Goal: Task Accomplishment & Management: Complete application form

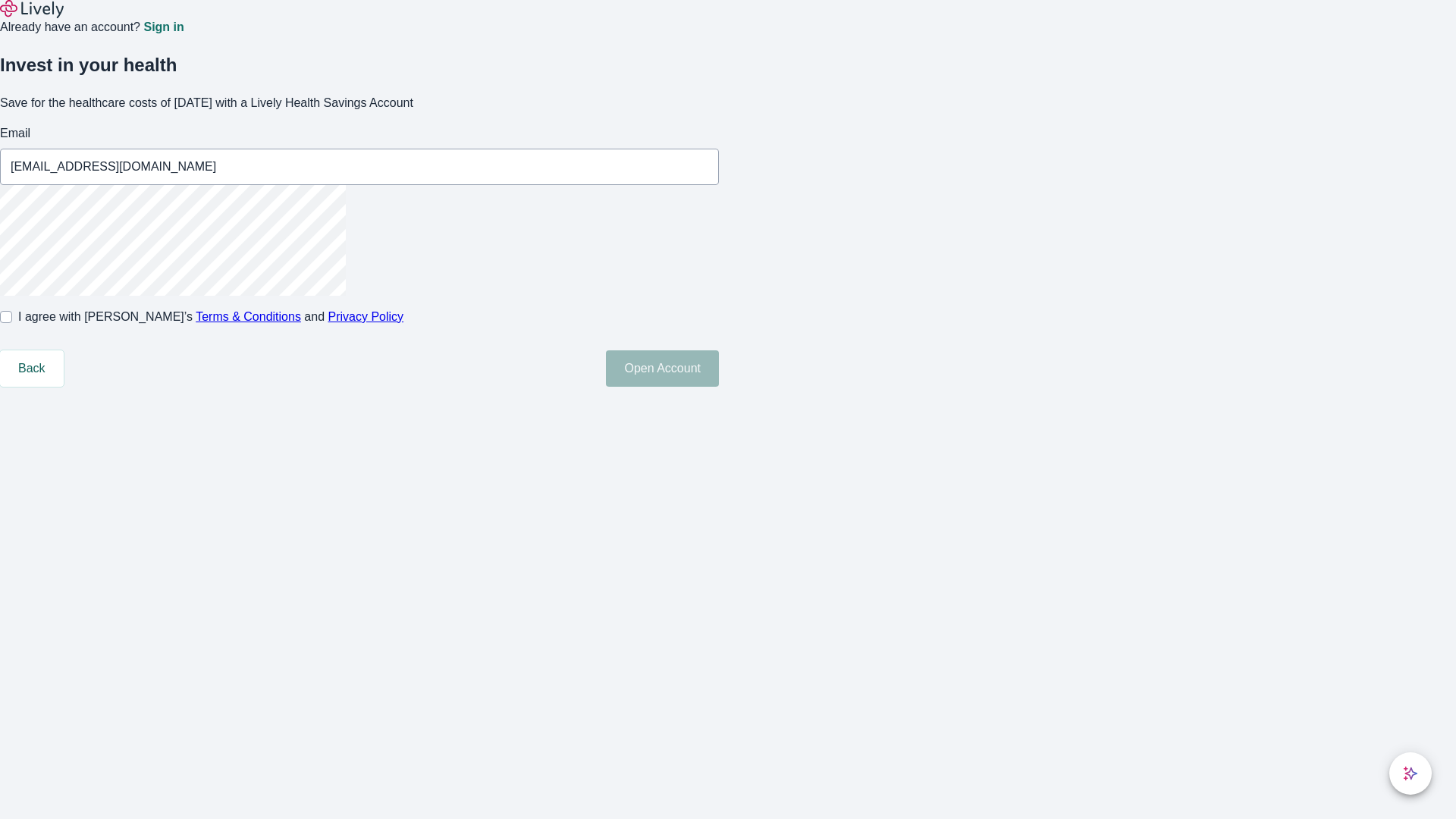
click at [12, 323] on input "I agree with Lively’s Terms & Conditions and Privacy Policy" at bounding box center [6, 317] width 12 height 12
checkbox input "true"
click at [719, 386] on button "Open Account" at bounding box center [663, 368] width 113 height 37
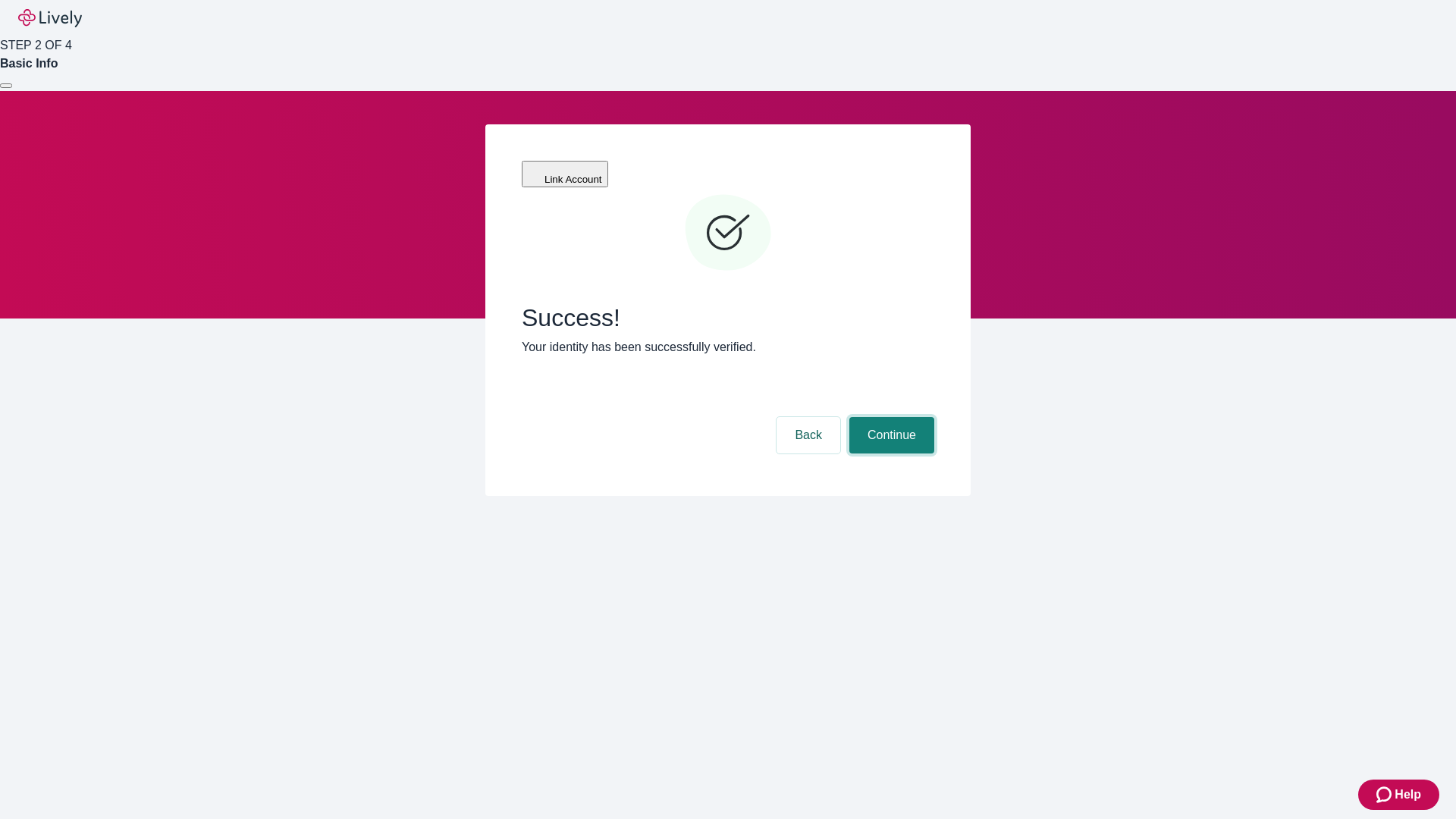
click at [890, 417] on button "Continue" at bounding box center [892, 435] width 85 height 37
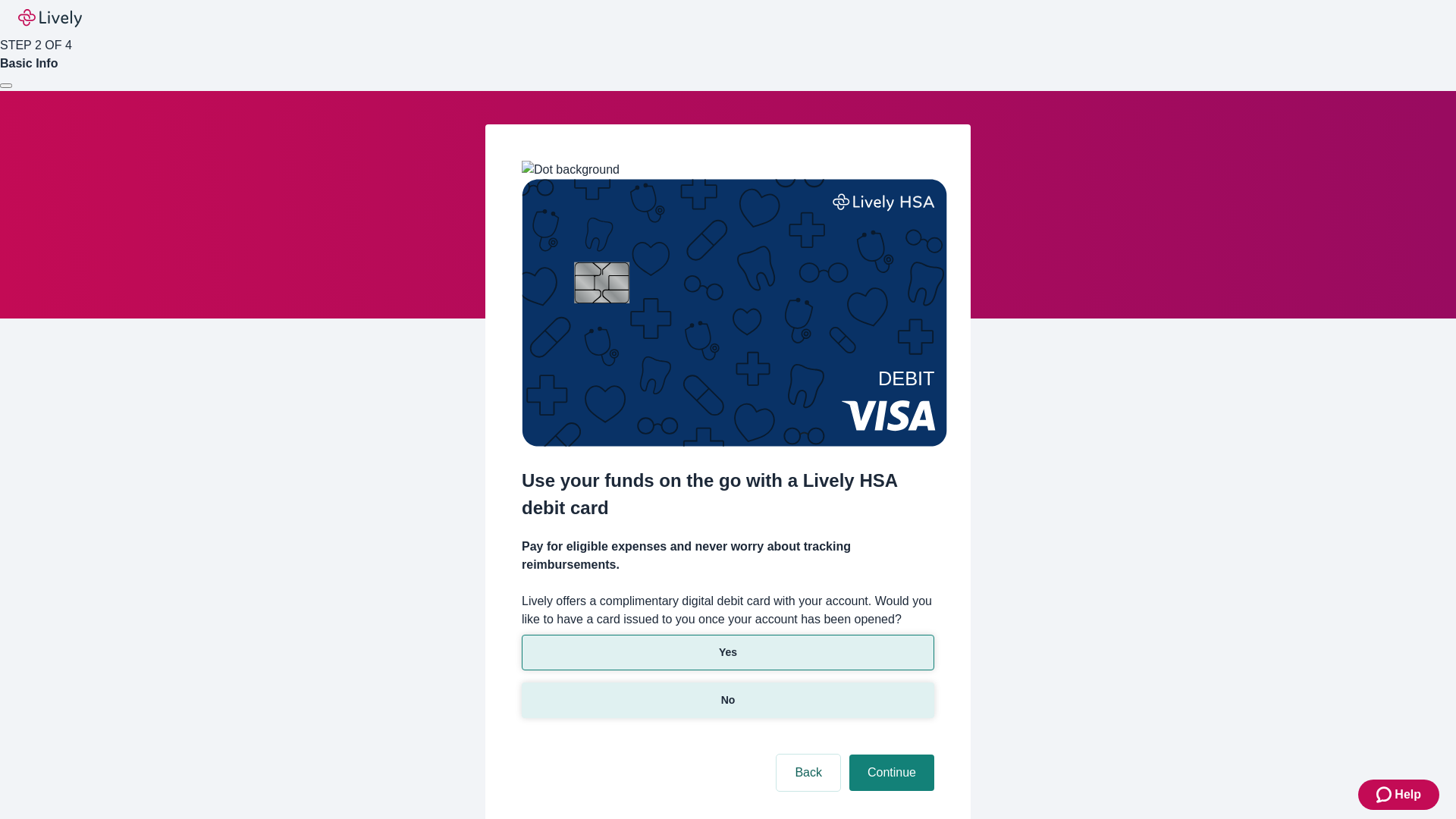
click at [728, 692] on p "No" at bounding box center [728, 700] width 15 height 16
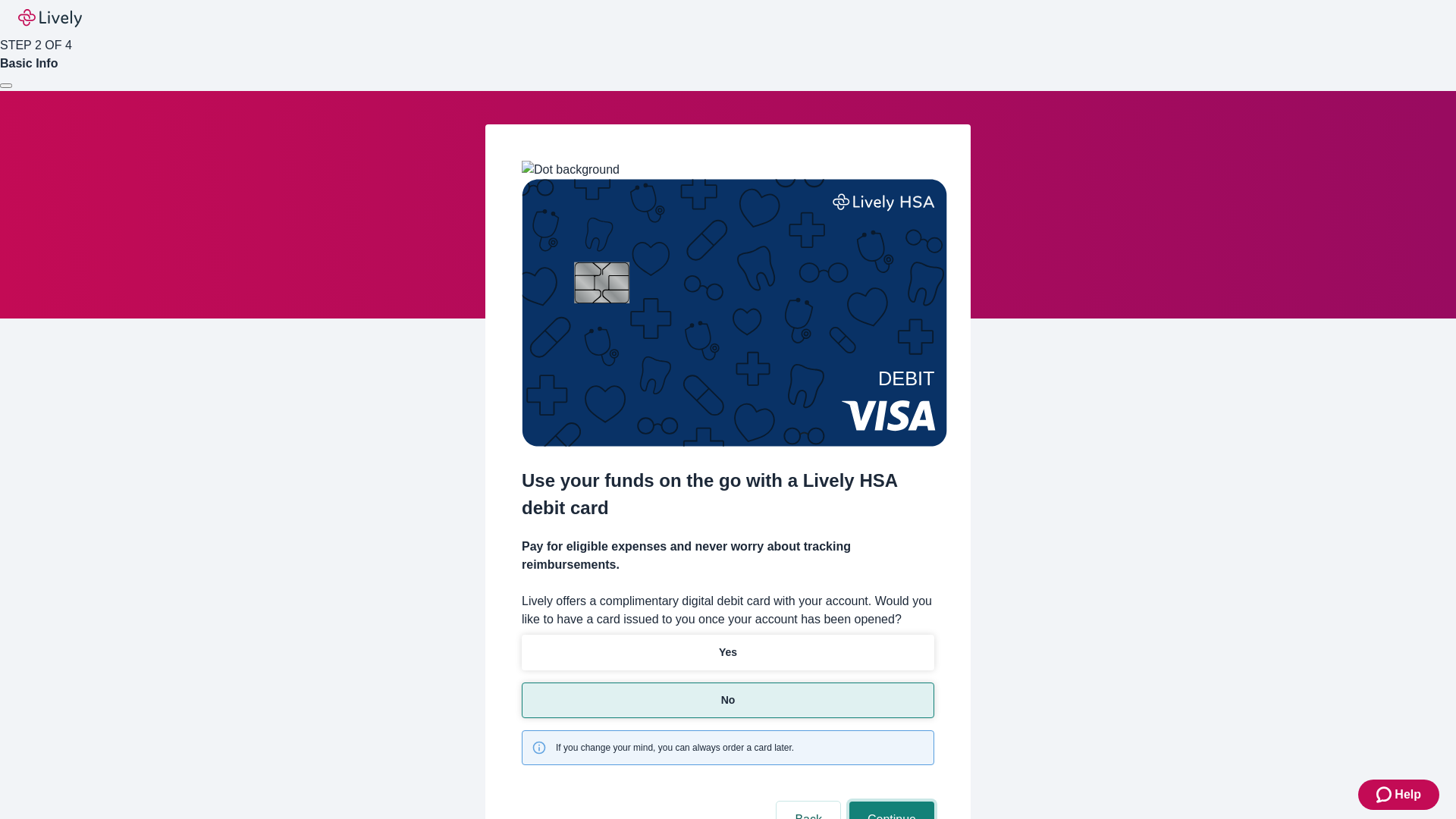
click at [890, 802] on button "Continue" at bounding box center [892, 820] width 85 height 37
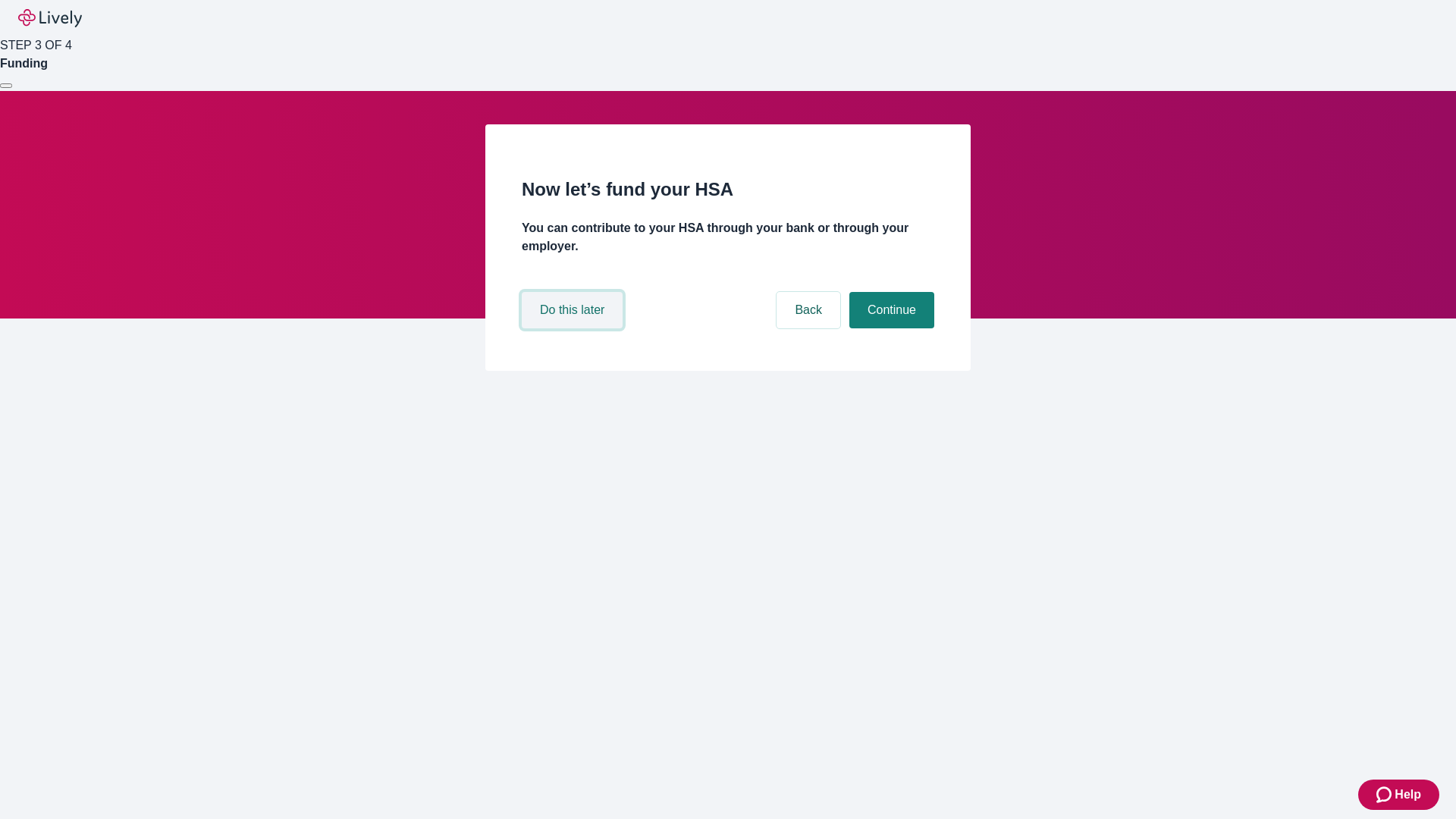
click at [575, 328] on button "Do this later" at bounding box center [572, 310] width 101 height 37
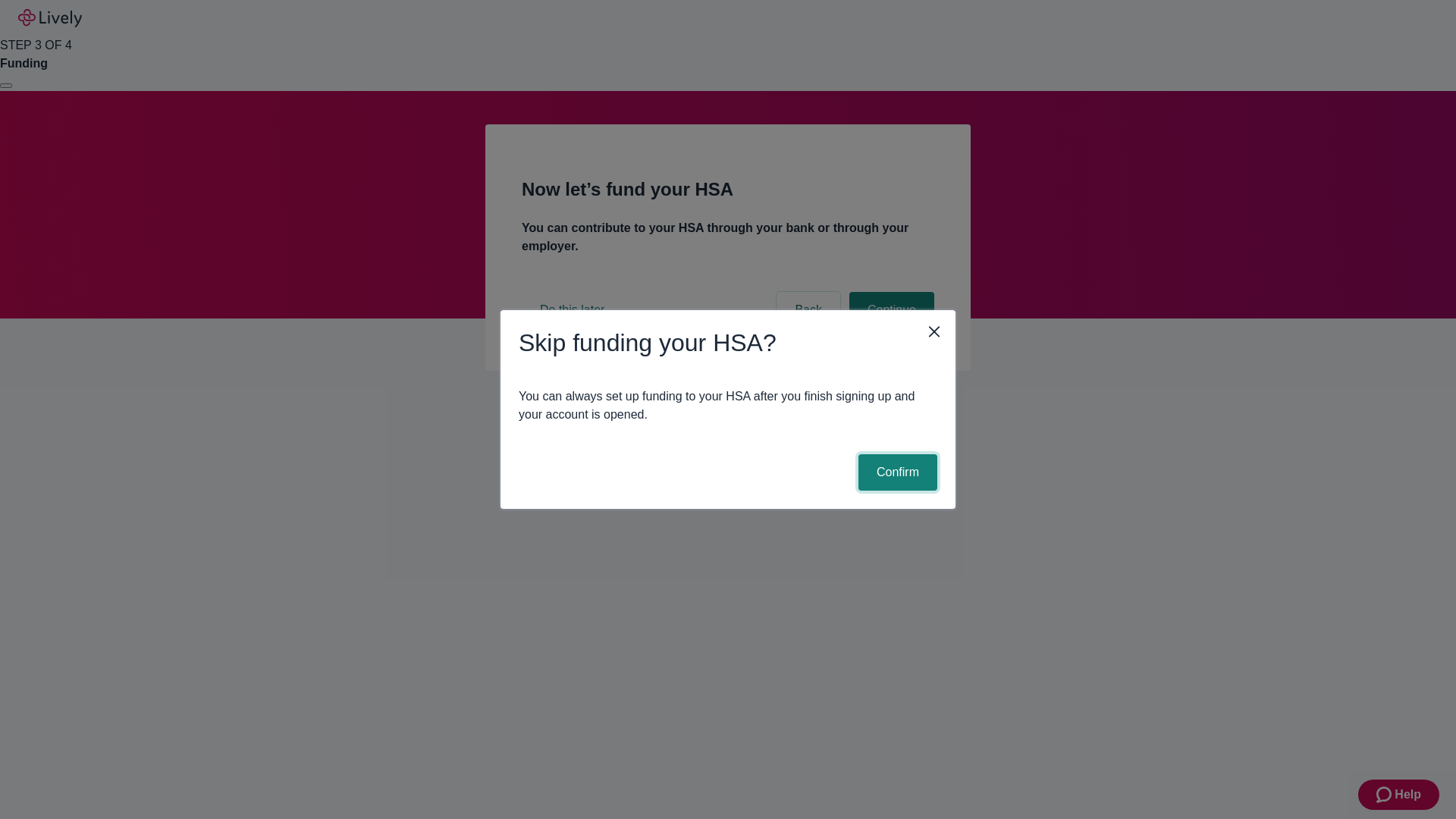
click at [896, 473] on button "Confirm" at bounding box center [898, 472] width 79 height 37
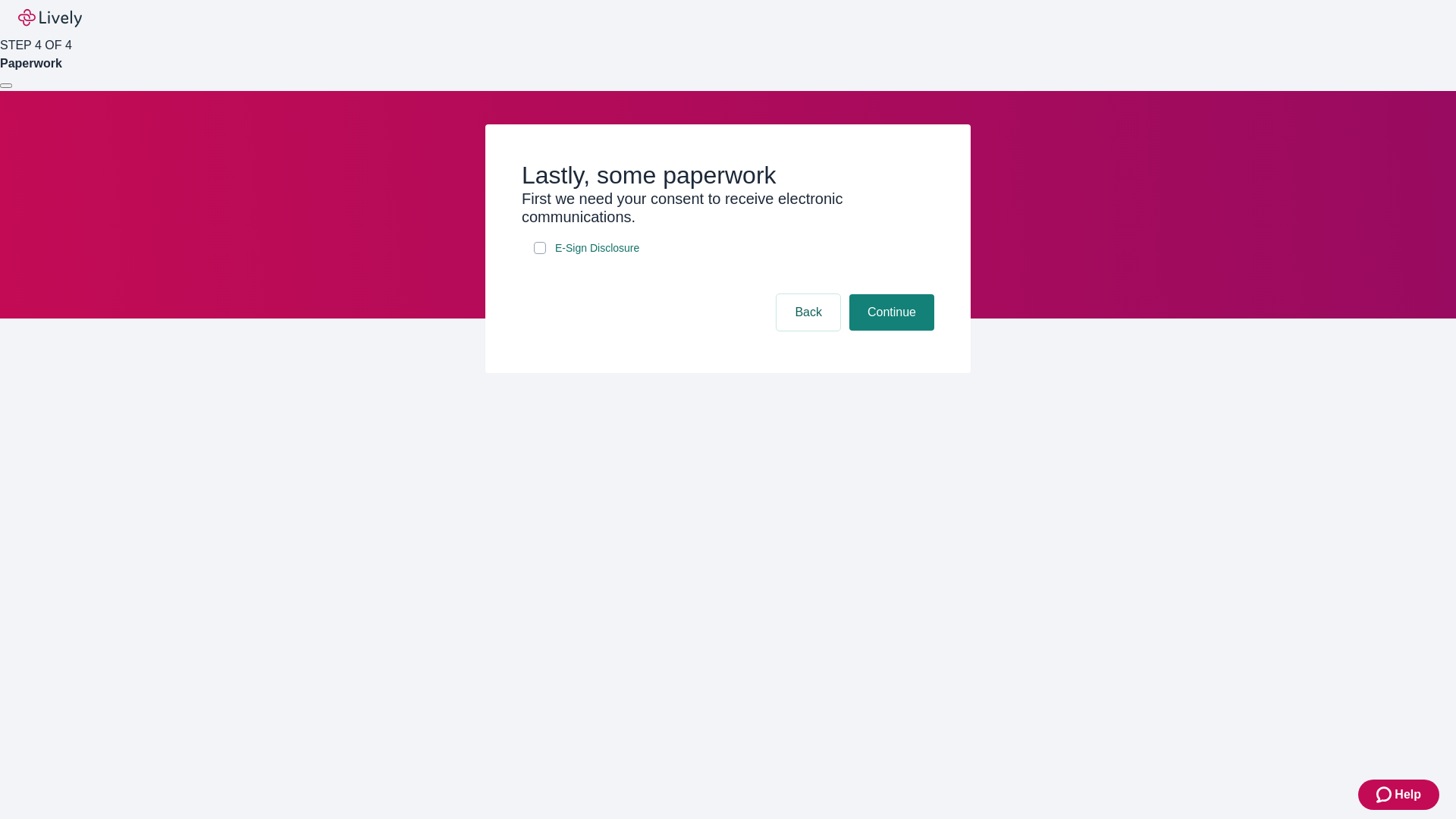
click at [540, 254] on input "E-Sign Disclosure" at bounding box center [540, 248] width 12 height 12
checkbox input "true"
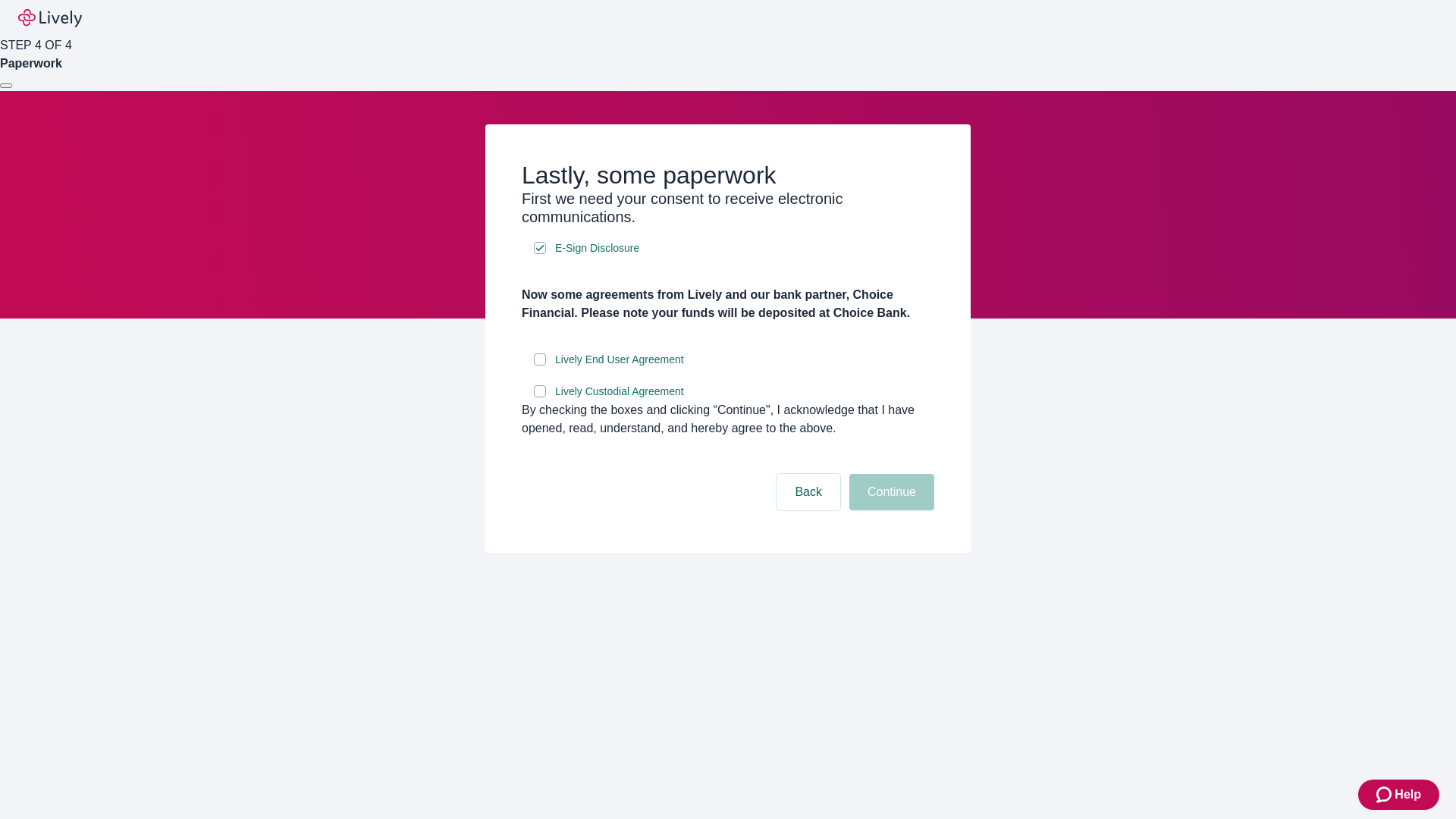
click at [540, 366] on input "Lively End User Agreement" at bounding box center [540, 359] width 12 height 12
checkbox input "true"
click at [540, 398] on input "Lively Custodial Agreement" at bounding box center [540, 392] width 12 height 12
checkbox input "true"
click at [890, 510] on button "Continue" at bounding box center [892, 492] width 85 height 37
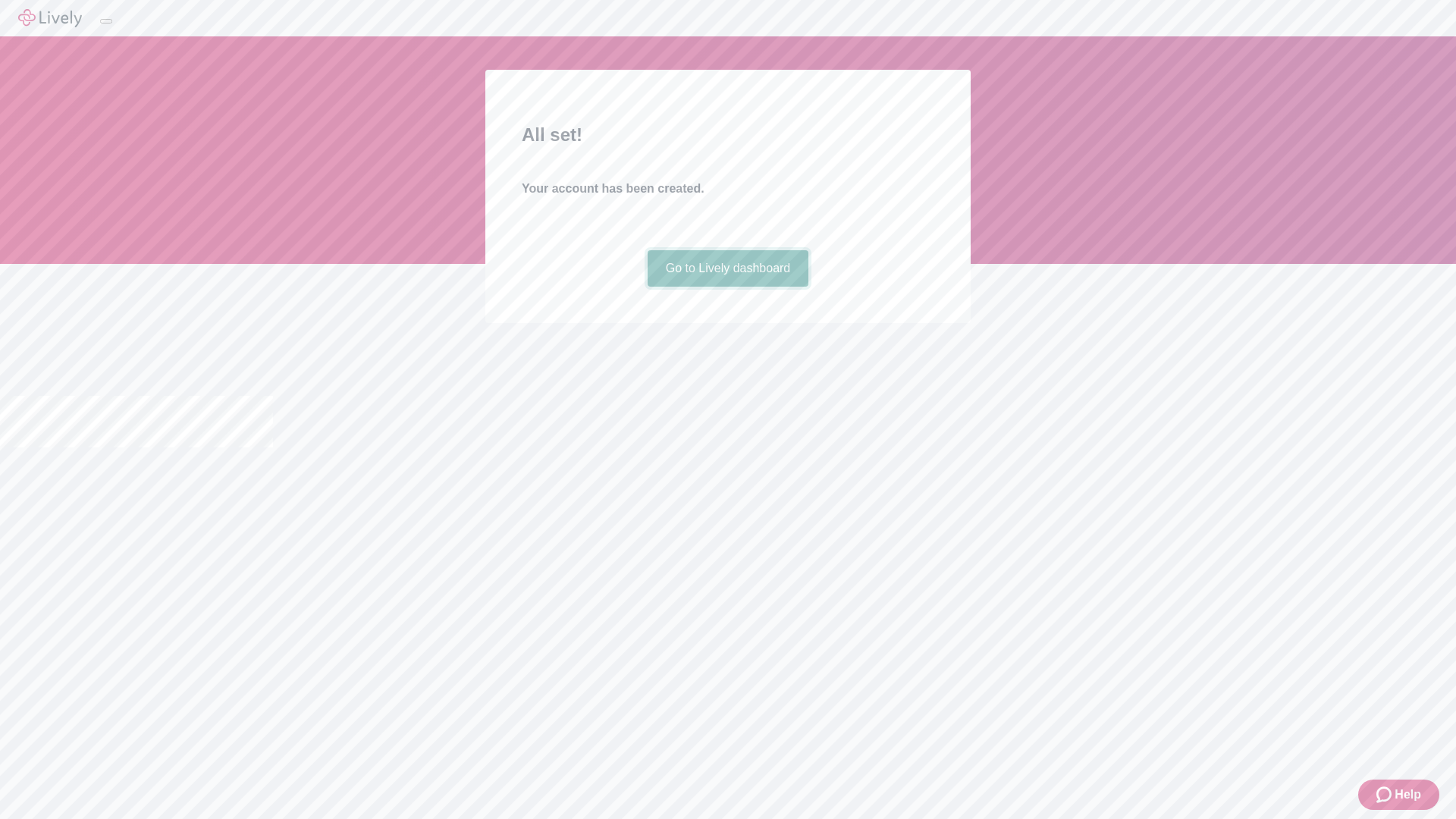
click at [728, 286] on link "Go to Lively dashboard" at bounding box center [728, 268] width 162 height 37
